Goal: Information Seeking & Learning: Learn about a topic

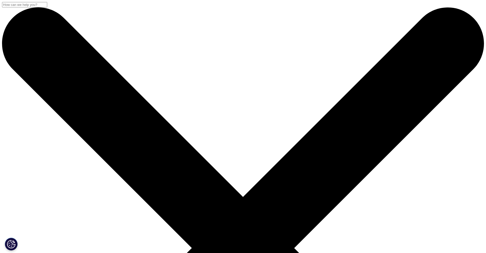
drag, startPoint x: 97, startPoint y: 63, endPoint x: 228, endPoint y: 133, distance: 148.3
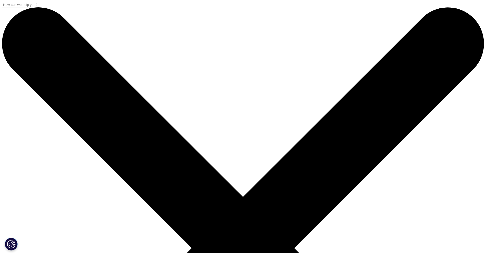
drag, startPoint x: 221, startPoint y: 121, endPoint x: 82, endPoint y: 61, distance: 151.7
drag, startPoint x: 98, startPoint y: 63, endPoint x: 220, endPoint y: 118, distance: 133.9
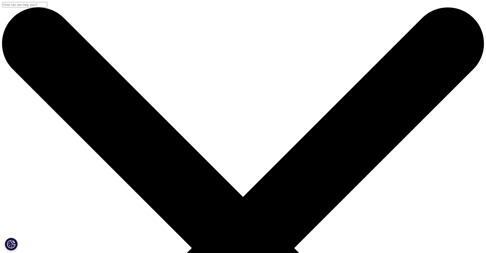
drag, startPoint x: 223, startPoint y: 125, endPoint x: 94, endPoint y: 66, distance: 141.5
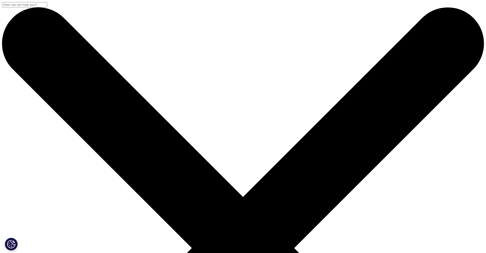
drag, startPoint x: 93, startPoint y: 63, endPoint x: 219, endPoint y: 125, distance: 140.4
drag, startPoint x: 220, startPoint y: 125, endPoint x: 98, endPoint y: 63, distance: 137.4
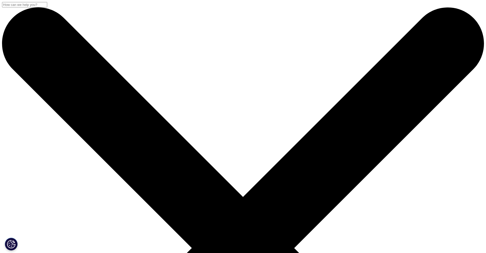
drag, startPoint x: 96, startPoint y: 63, endPoint x: 237, endPoint y: 115, distance: 150.8
drag, startPoint x: 96, startPoint y: 142, endPoint x: 156, endPoint y: 176, distance: 68.7
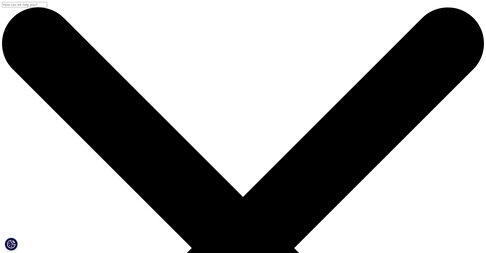
drag, startPoint x: 144, startPoint y: 177, endPoint x: 135, endPoint y: 179, distance: 8.6
drag, startPoint x: 94, startPoint y: 141, endPoint x: 155, endPoint y: 179, distance: 71.6
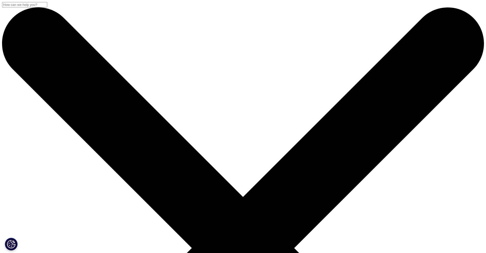
drag, startPoint x: 133, startPoint y: 179, endPoint x: 66, endPoint y: 139, distance: 78.6
